Goal: Information Seeking & Learning: Learn about a topic

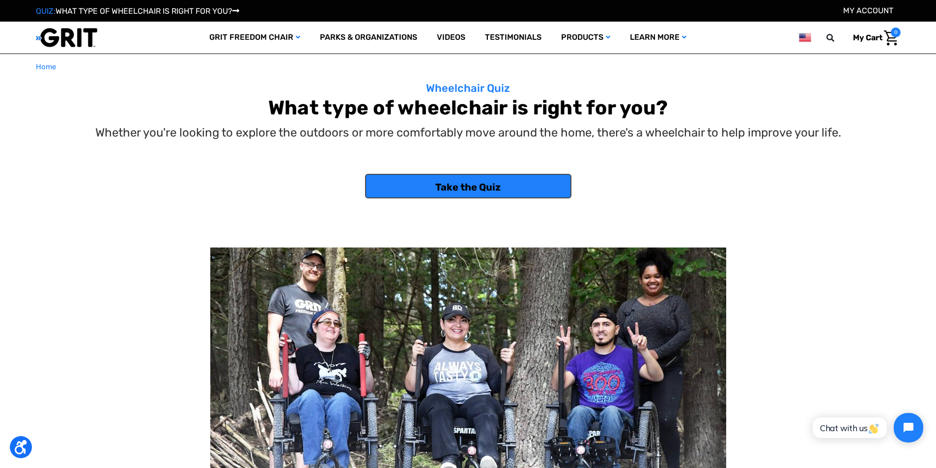
click at [436, 181] on link "Take the Quiz" at bounding box center [468, 186] width 206 height 25
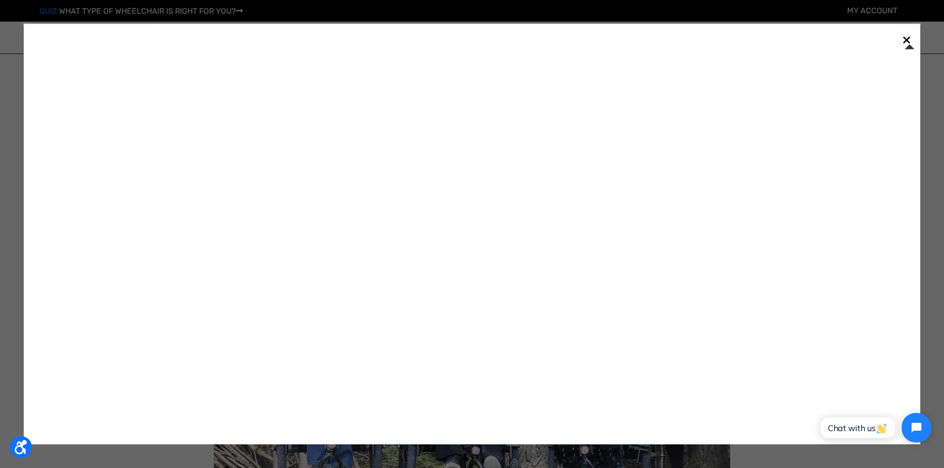
click at [911, 42] on link "×" at bounding box center [907, 39] width 16 height 16
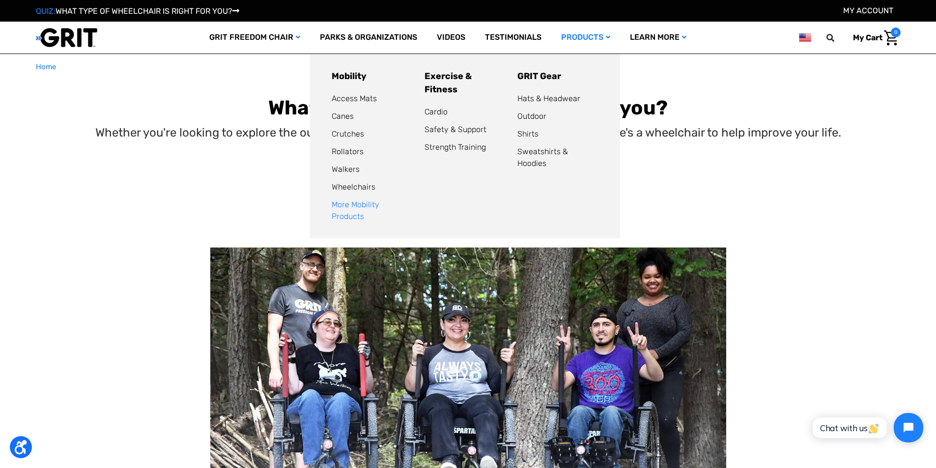
click at [379, 208] on link "More Mobility Products" at bounding box center [356, 210] width 48 height 21
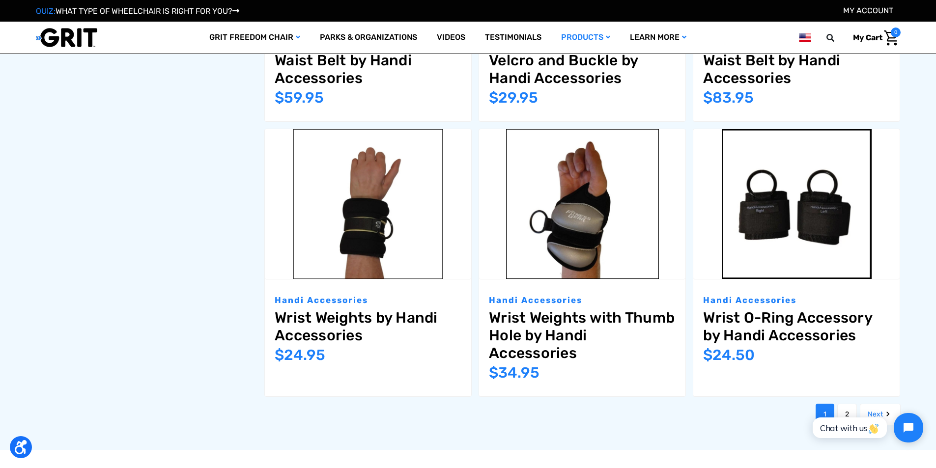
scroll to position [1179, 0]
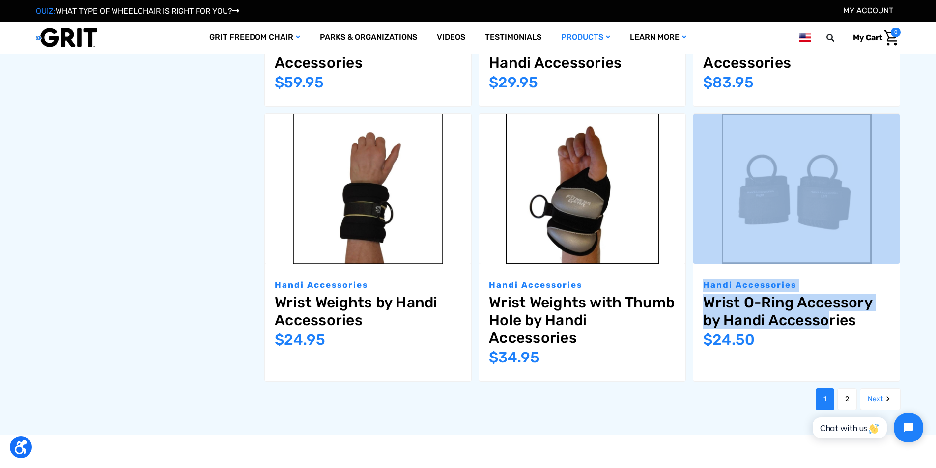
drag, startPoint x: 931, startPoint y: 304, endPoint x: 943, endPoint y: 252, distance: 53.1
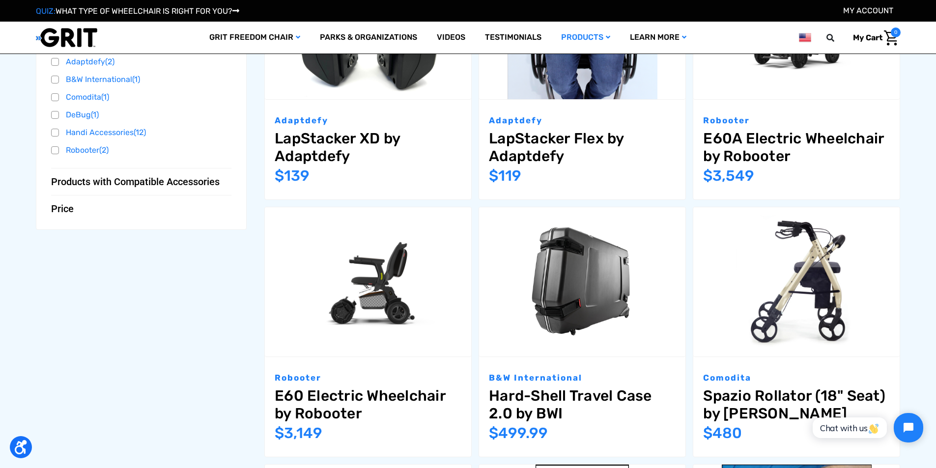
scroll to position [0, 0]
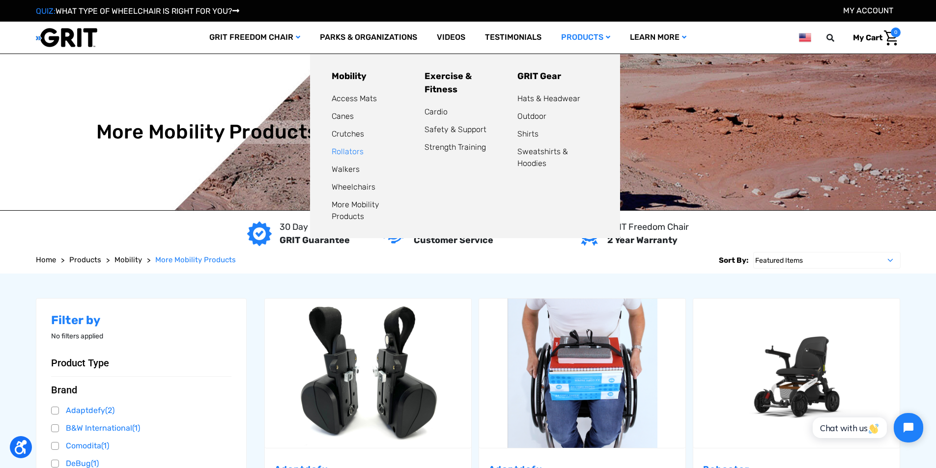
click at [338, 150] on link "Rollators" at bounding box center [348, 151] width 32 height 9
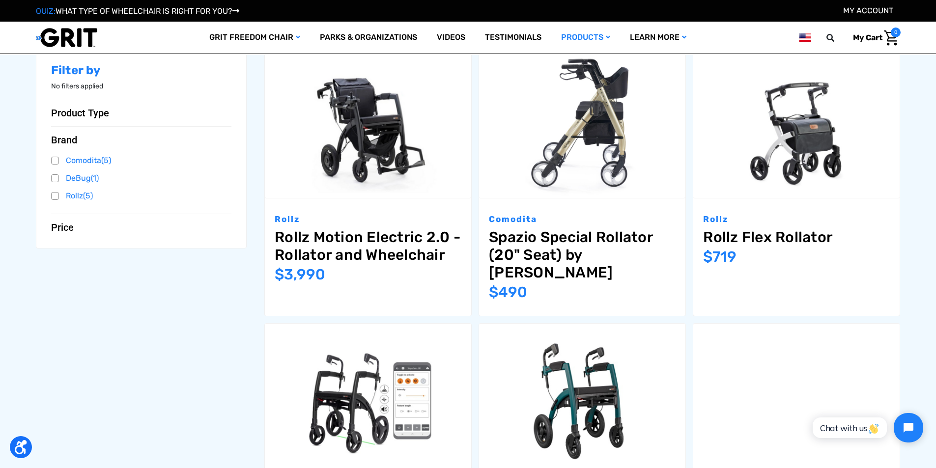
scroll to position [197, 0]
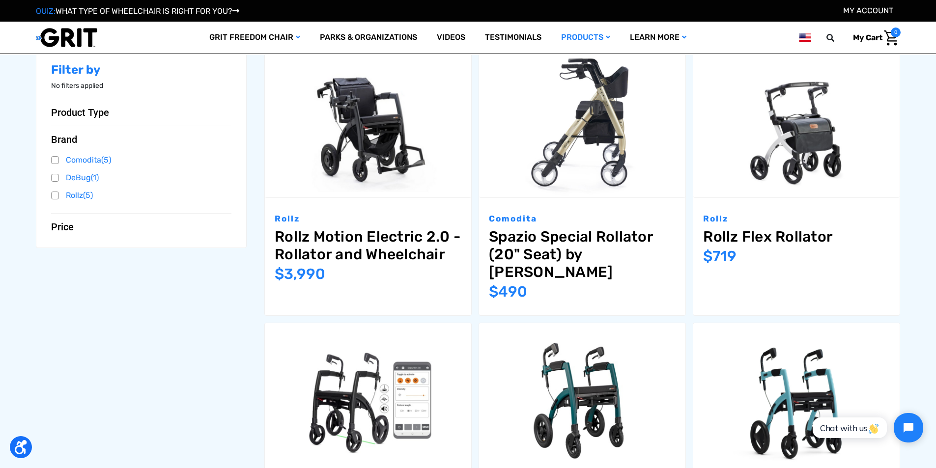
click at [70, 230] on span "Price" at bounding box center [62, 227] width 23 height 12
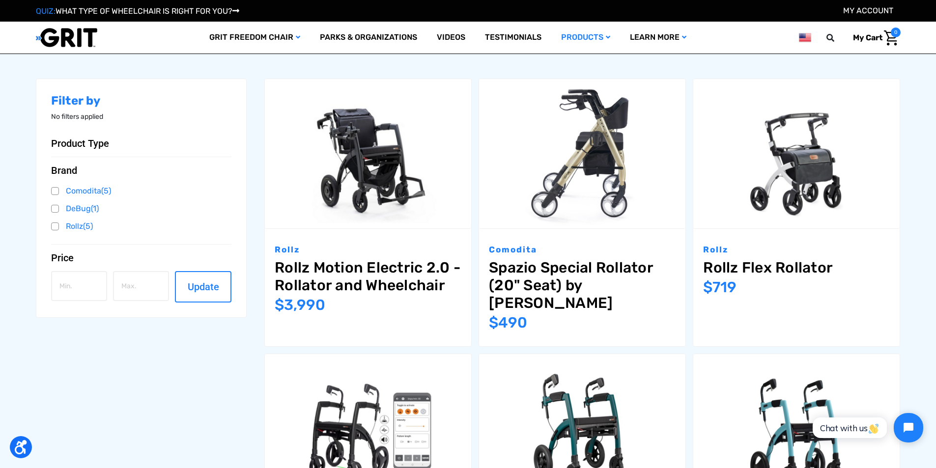
scroll to position [49, 0]
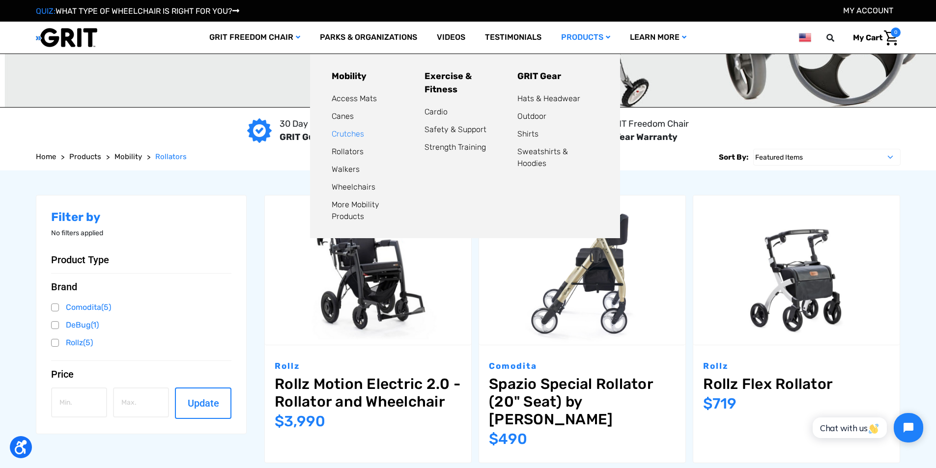
click at [352, 138] on link "Crutches" at bounding box center [348, 133] width 32 height 9
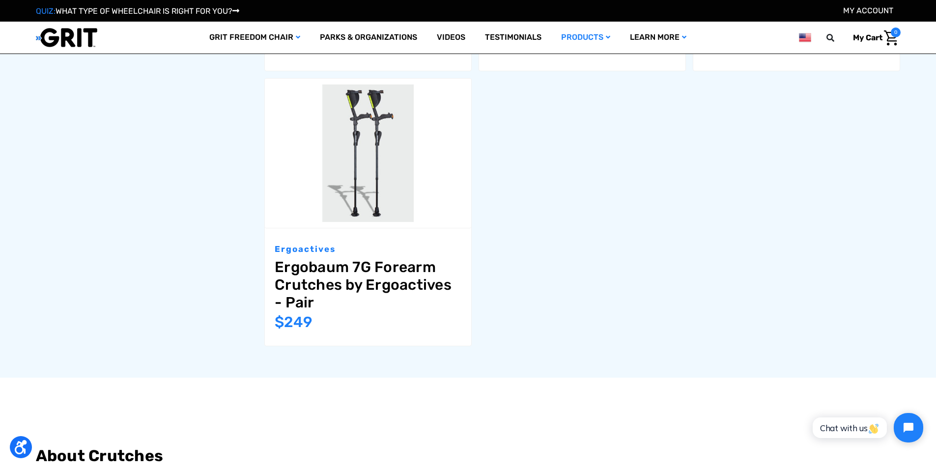
scroll to position [442, 0]
